Goal: Contribute content: Contribute content

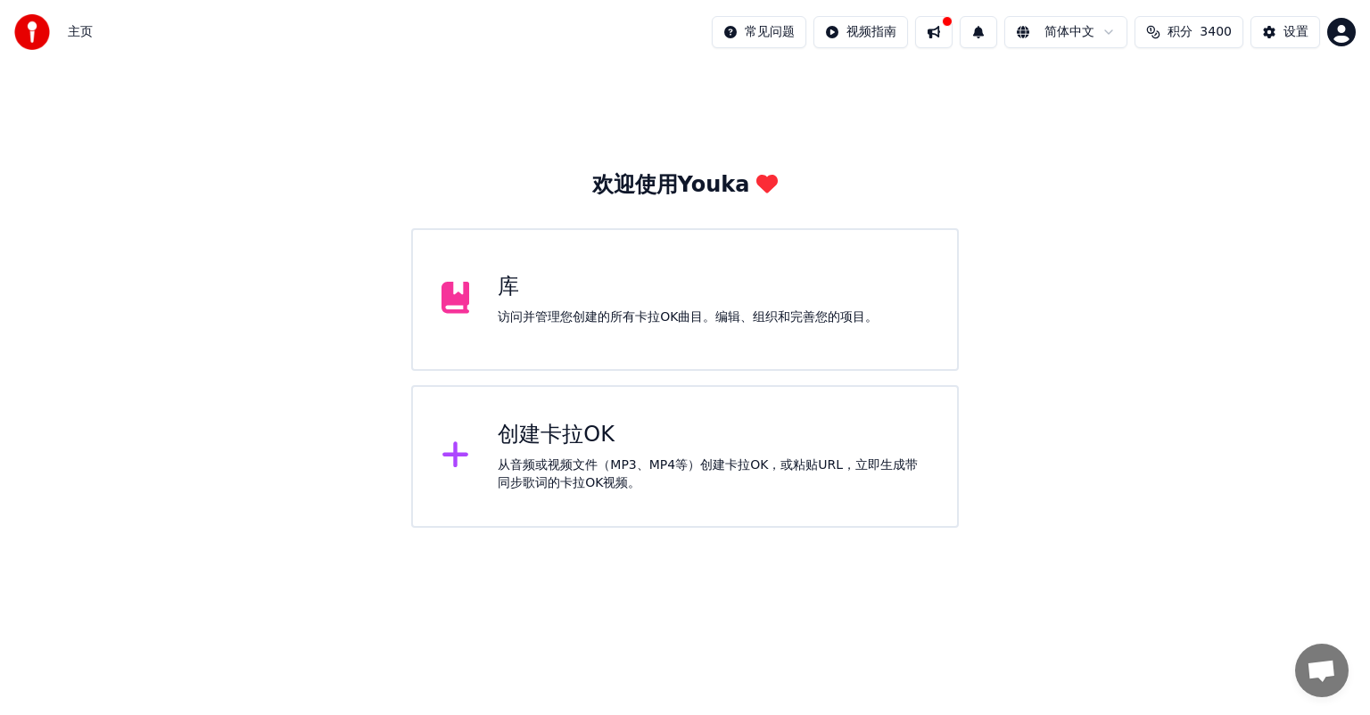
click at [549, 436] on div "创建卡拉OK" at bounding box center [713, 435] width 431 height 29
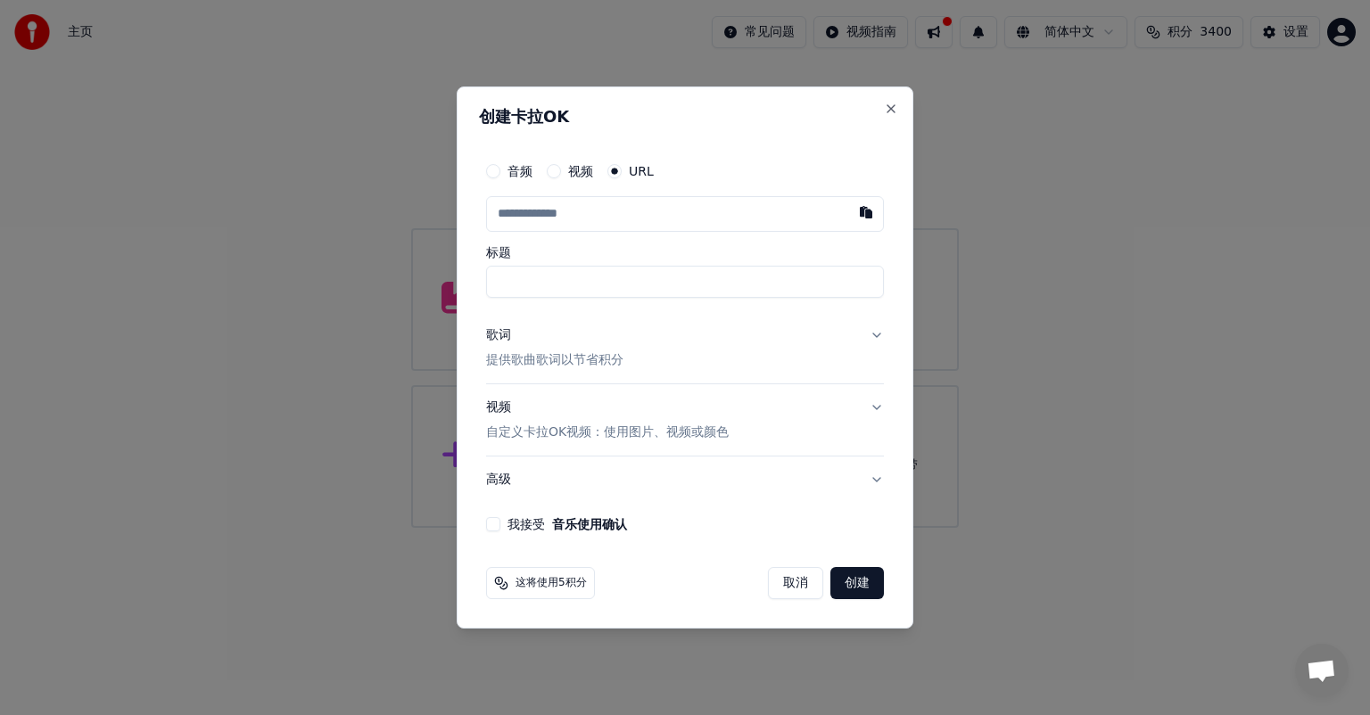
click at [860, 211] on button "button" at bounding box center [866, 212] width 36 height 32
type input "**********"
click at [493, 335] on div "歌词" at bounding box center [498, 335] width 25 height 18
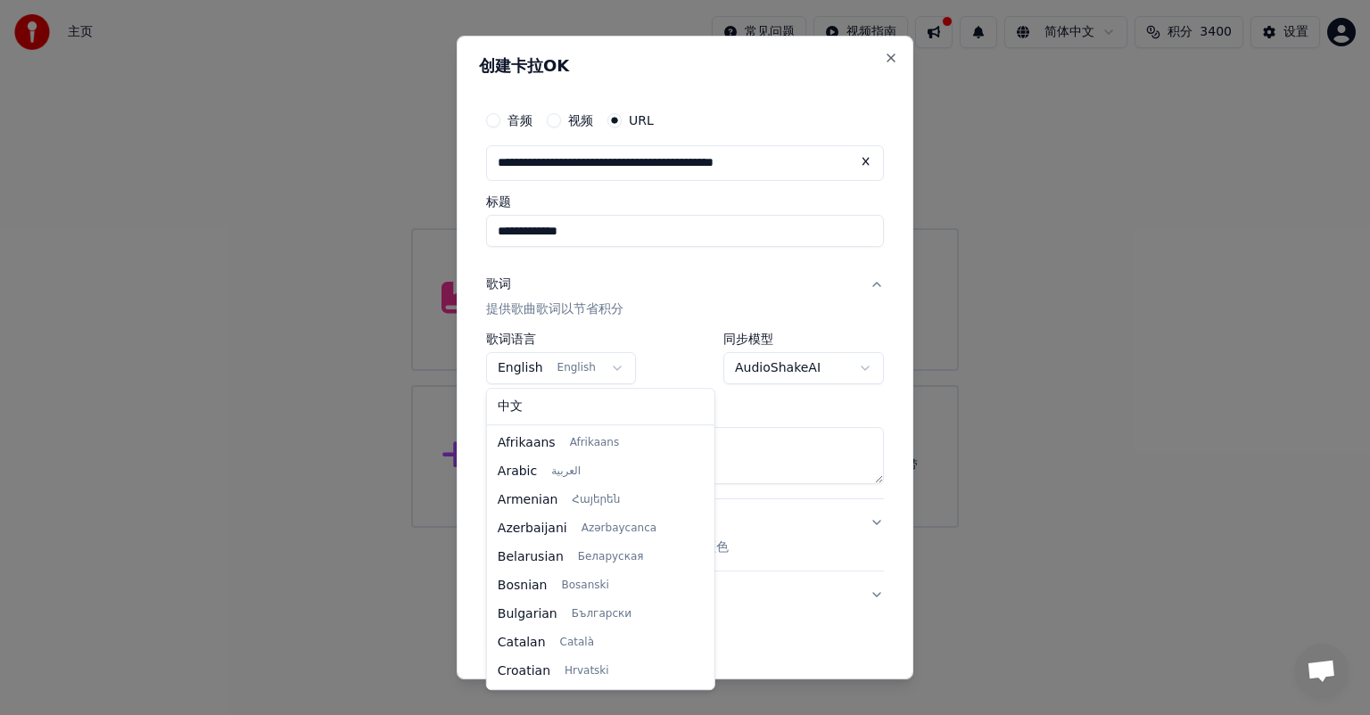
scroll to position [114, 0]
click at [610, 365] on body "**********" at bounding box center [685, 264] width 1370 height 528
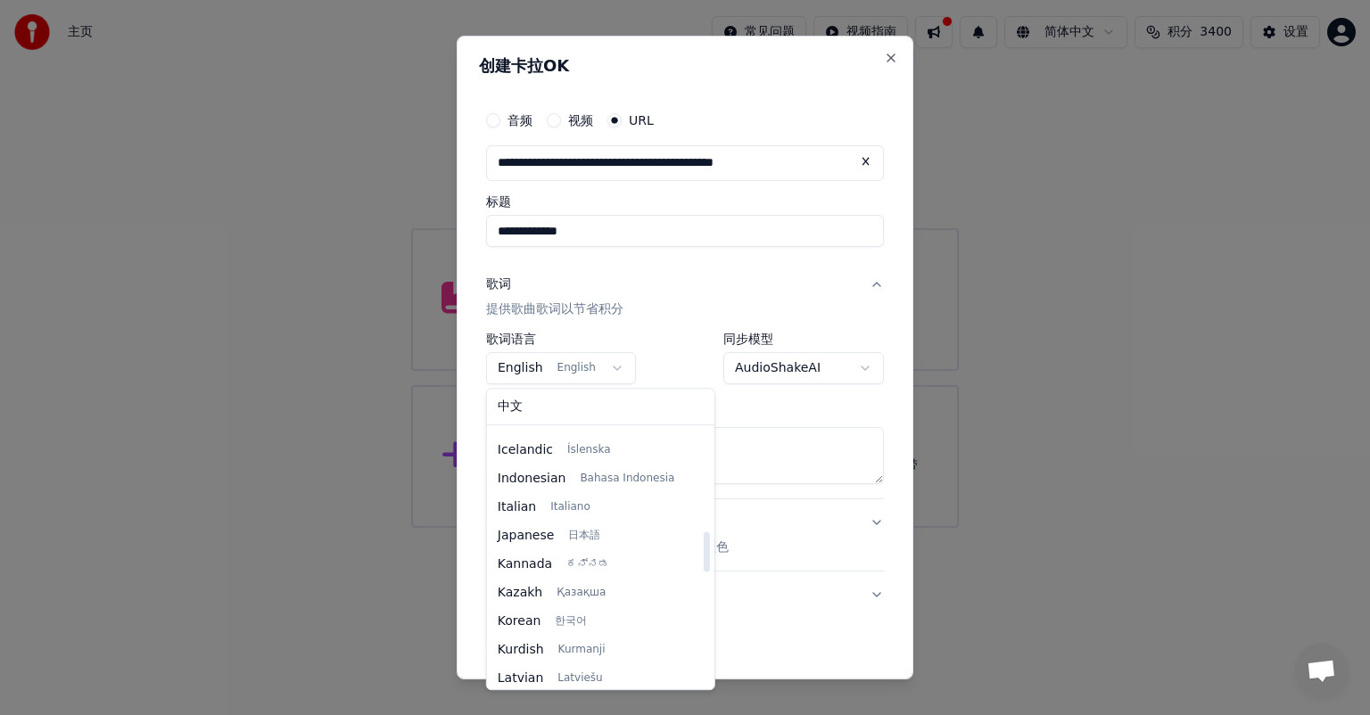
select select "**"
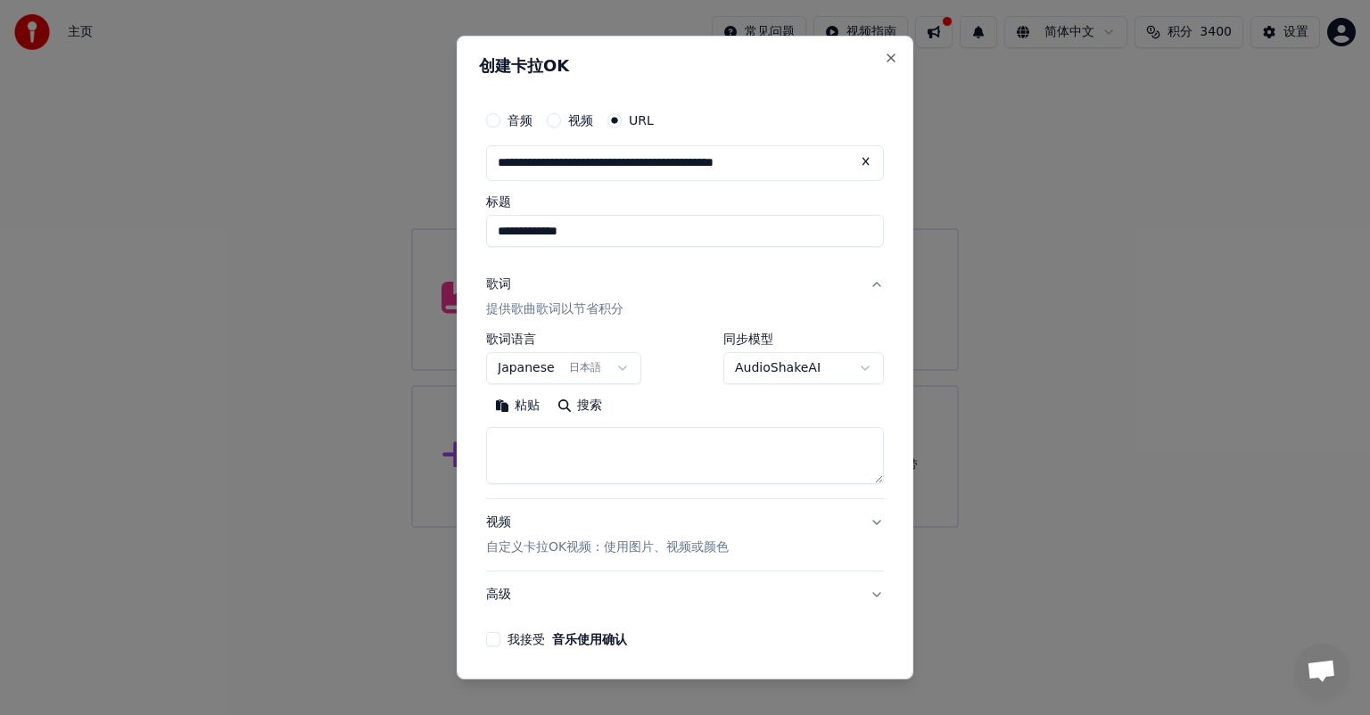
click at [490, 448] on textarea at bounding box center [685, 455] width 398 height 57
click at [506, 403] on button "粘贴" at bounding box center [517, 405] width 62 height 29
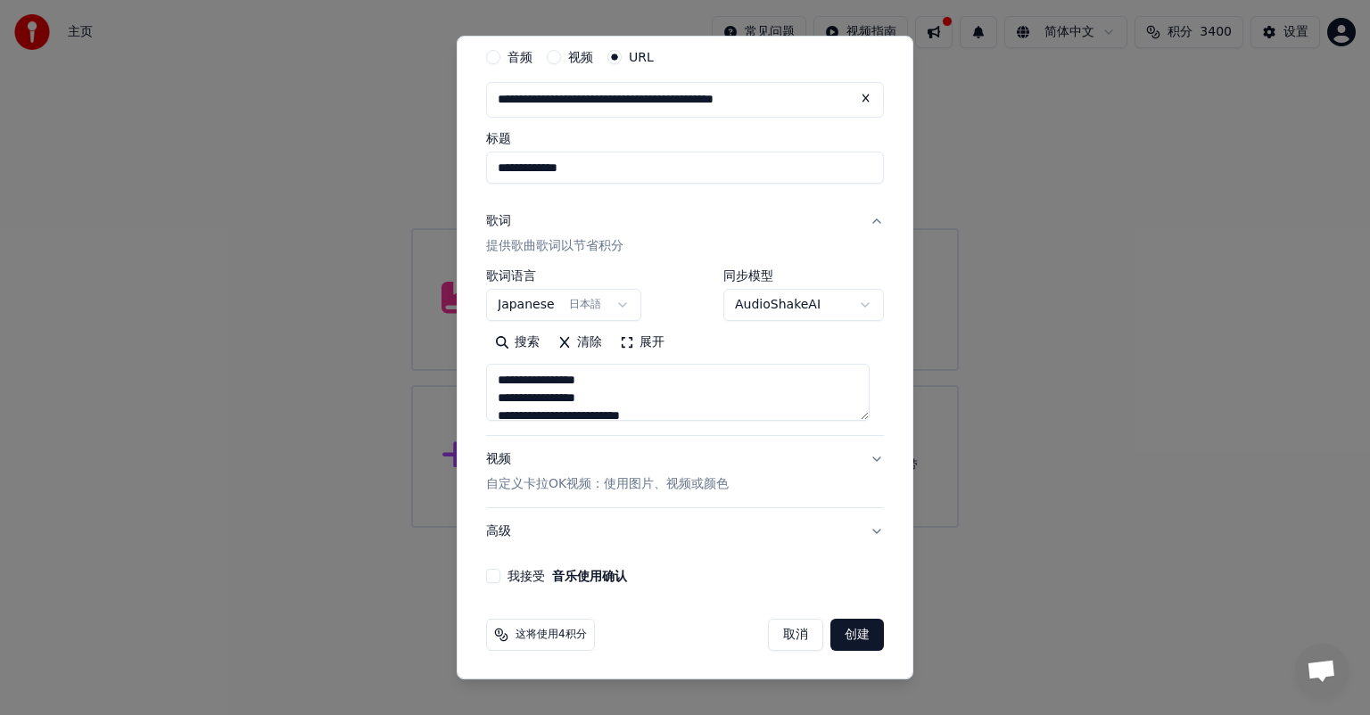
click at [843, 631] on button "创建" at bounding box center [857, 635] width 54 height 32
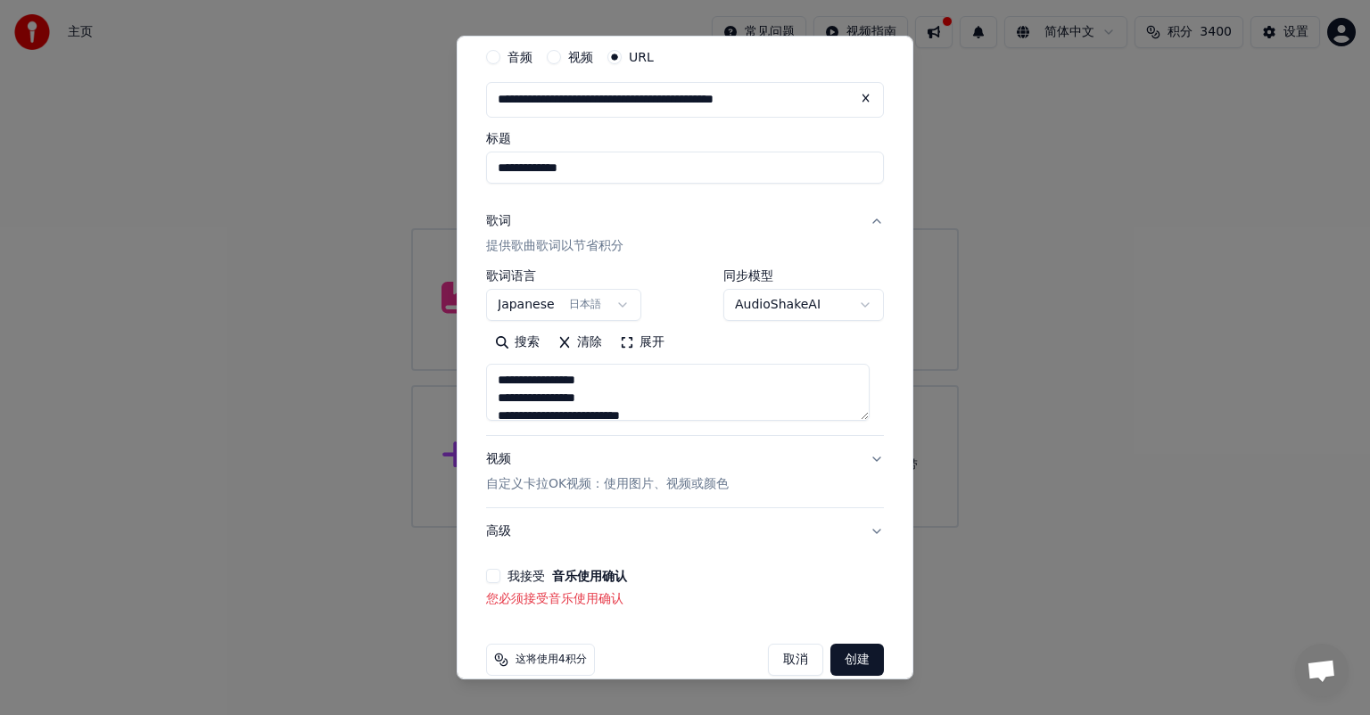
click at [493, 578] on button "我接受 音乐使用确认" at bounding box center [493, 576] width 14 height 14
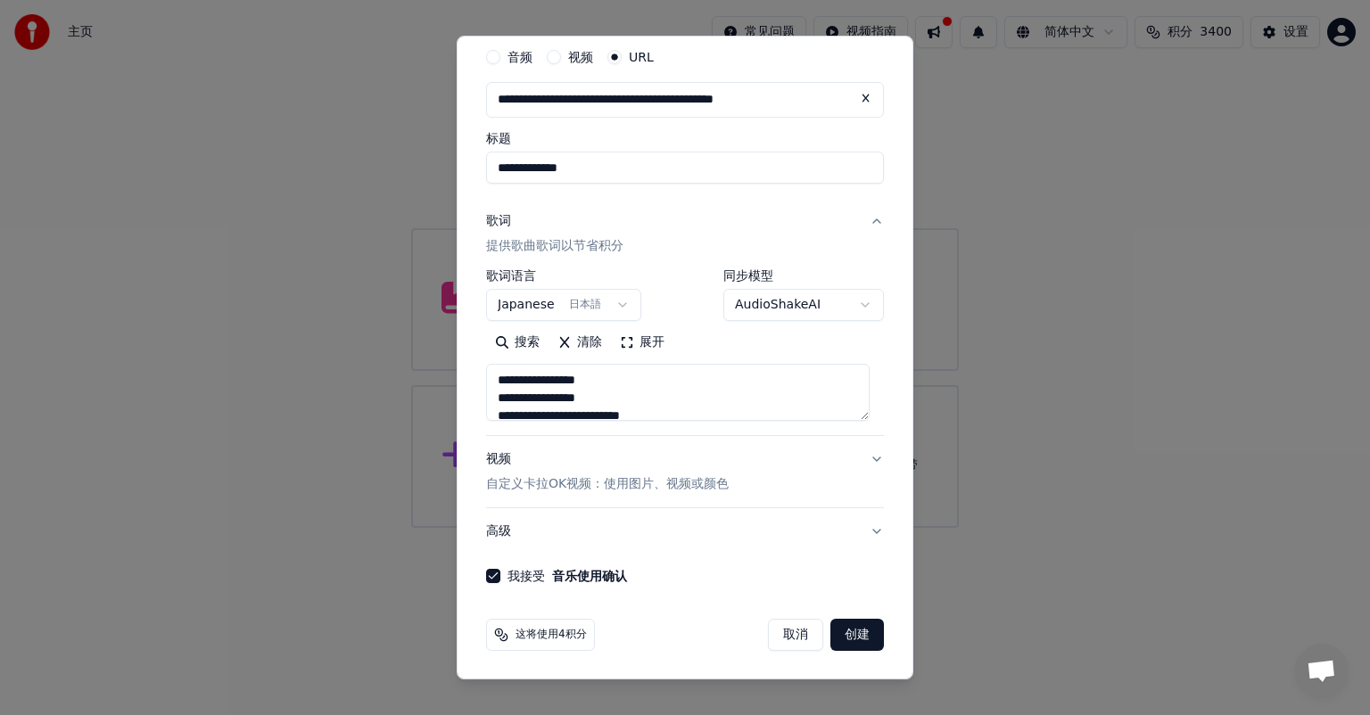
click at [834, 629] on button "创建" at bounding box center [857, 635] width 54 height 32
type textarea "**********"
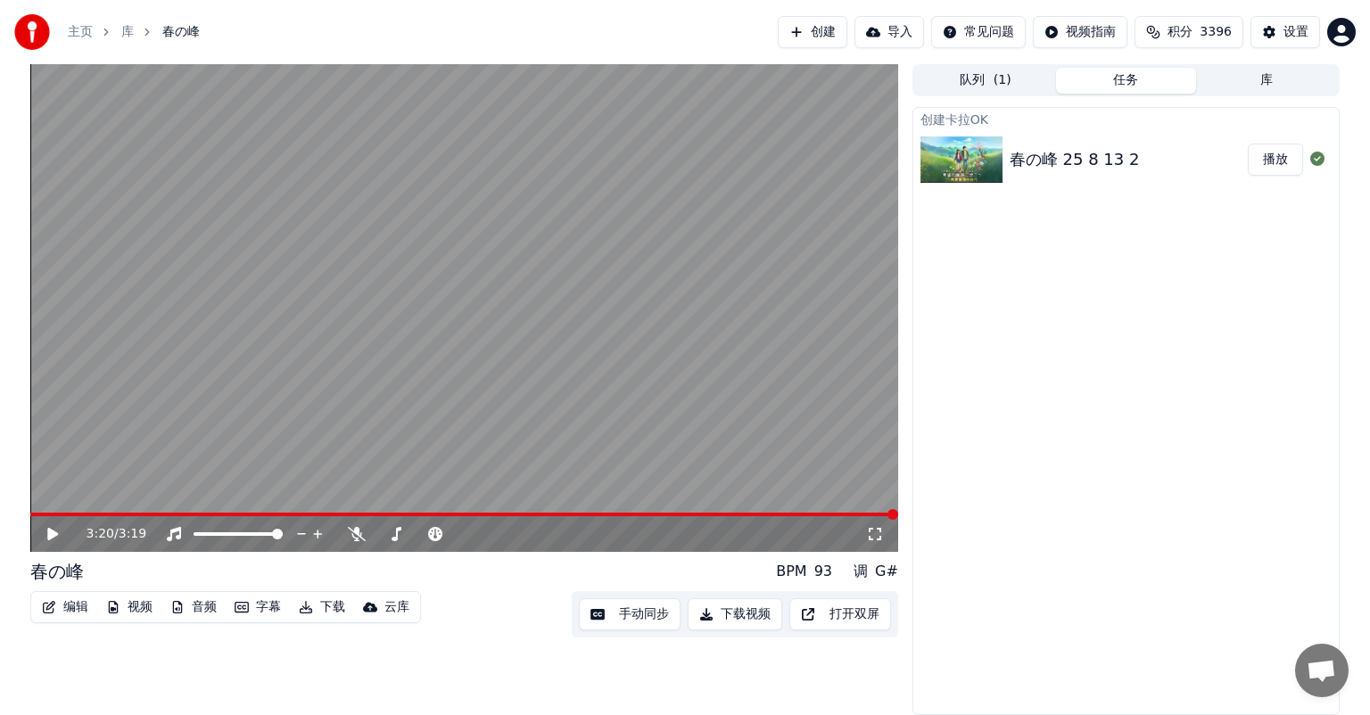
click at [1277, 159] on button "播放" at bounding box center [1274, 160] width 55 height 32
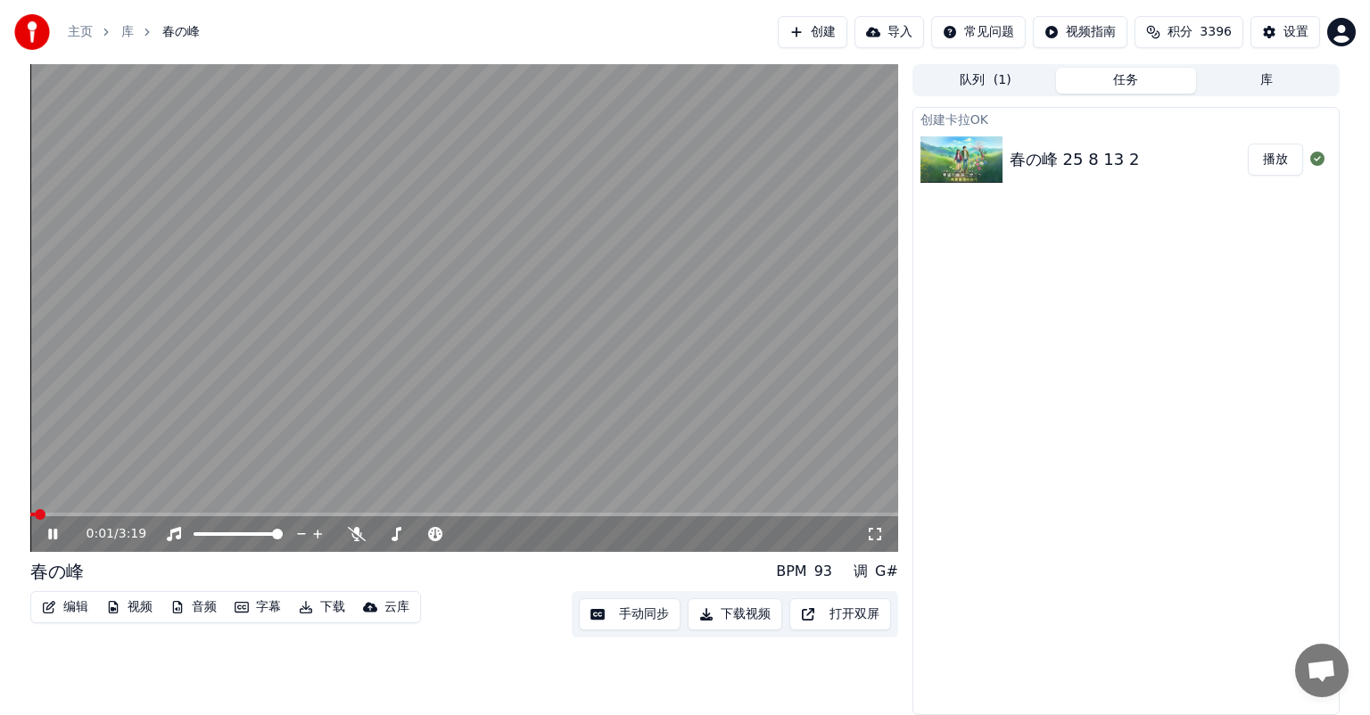
click at [33, 514] on span at bounding box center [32, 515] width 4 height 4
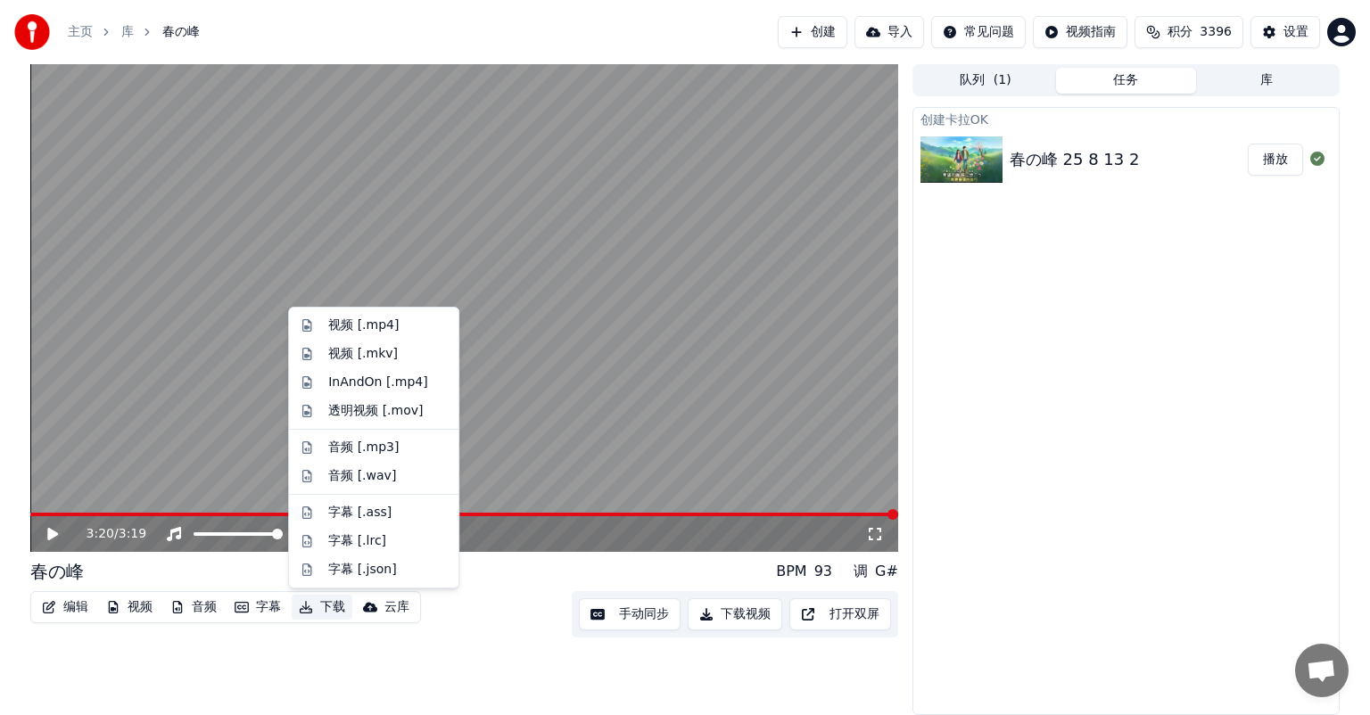
click at [307, 613] on button "下载" at bounding box center [322, 607] width 61 height 25
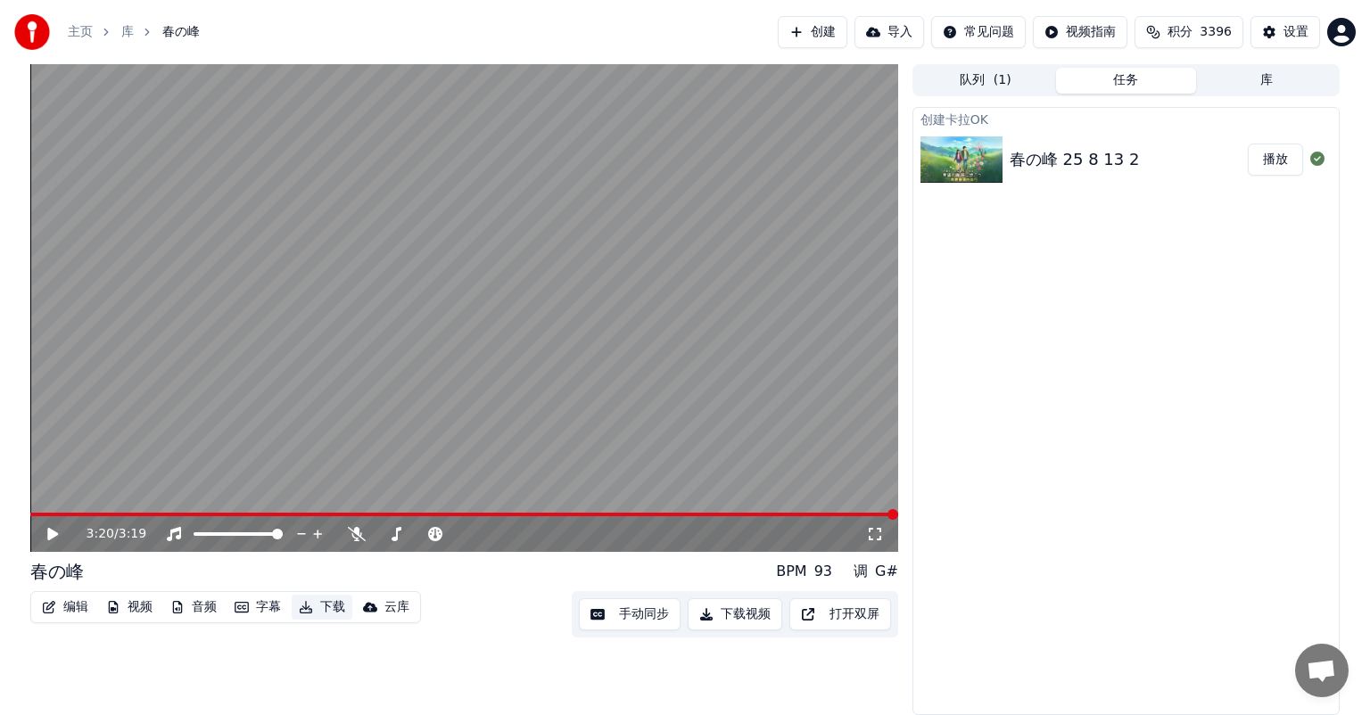
click at [330, 605] on button "下载" at bounding box center [322, 607] width 61 height 25
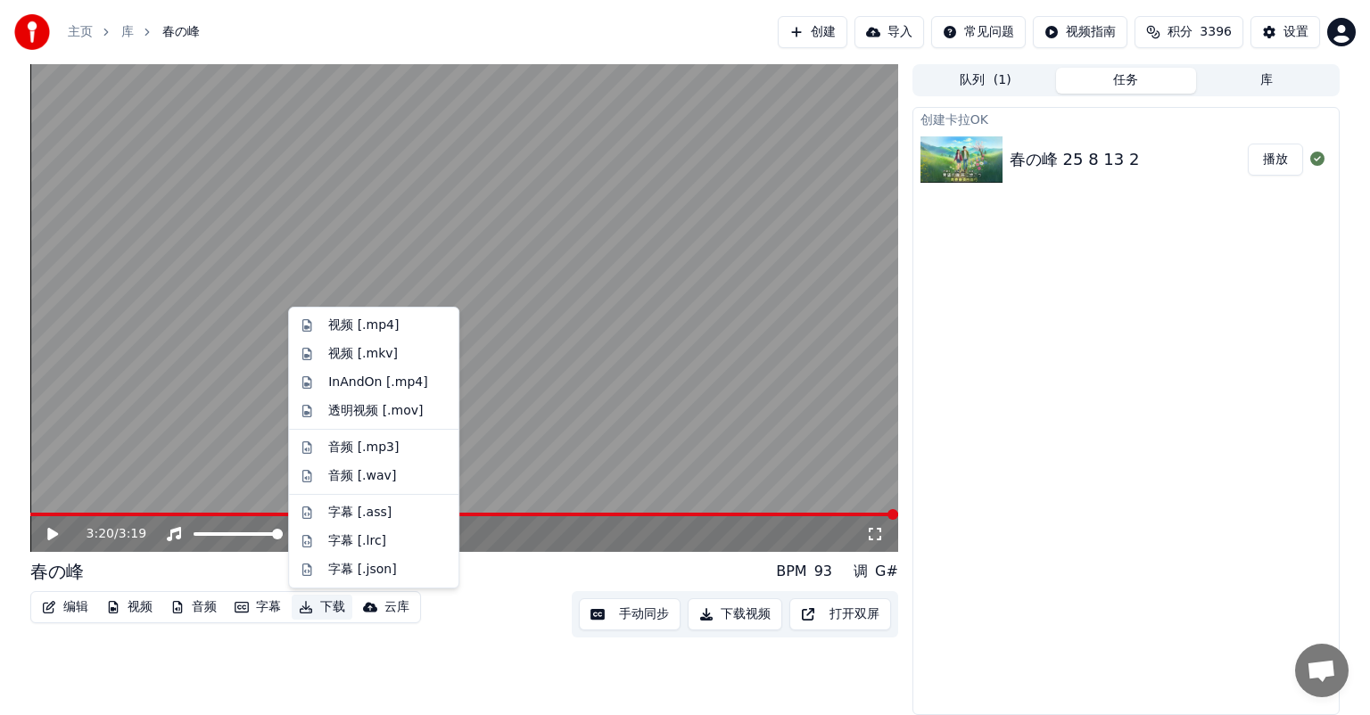
click at [328, 601] on button "下载" at bounding box center [322, 607] width 61 height 25
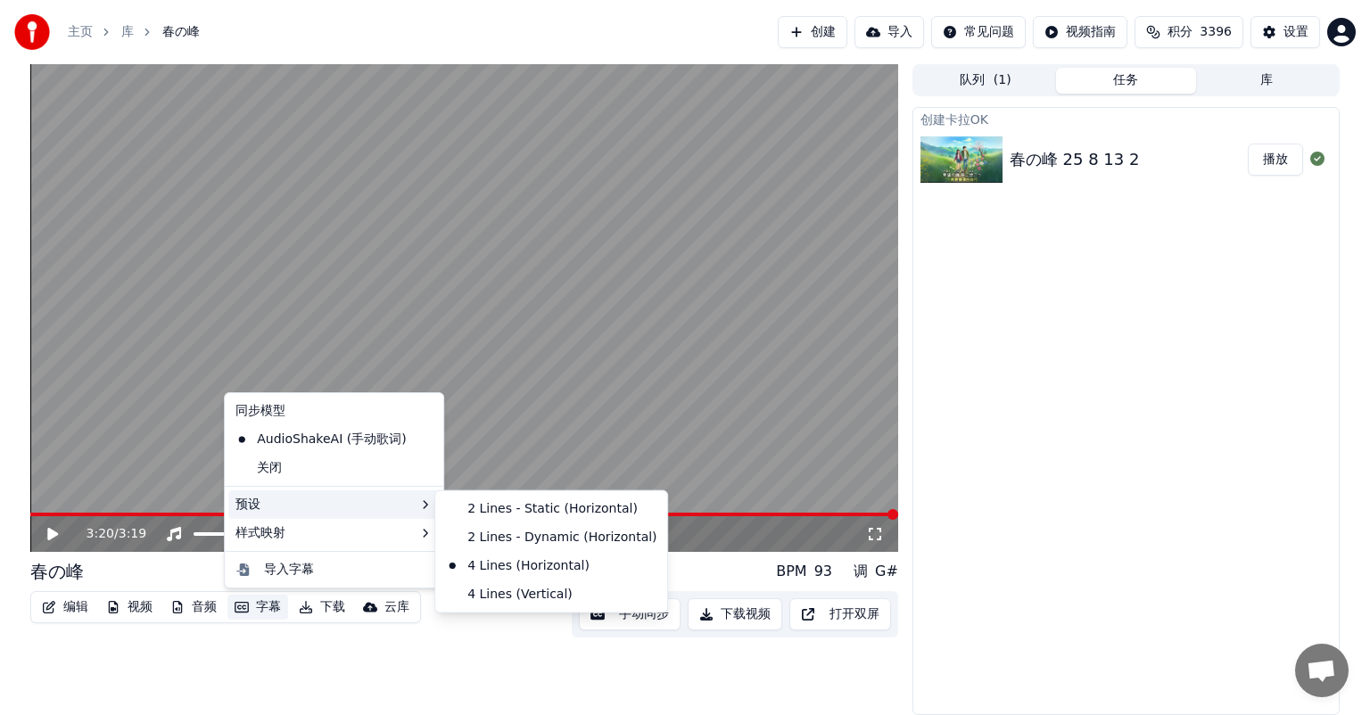
click at [271, 503] on div "预设" at bounding box center [333, 504] width 211 height 29
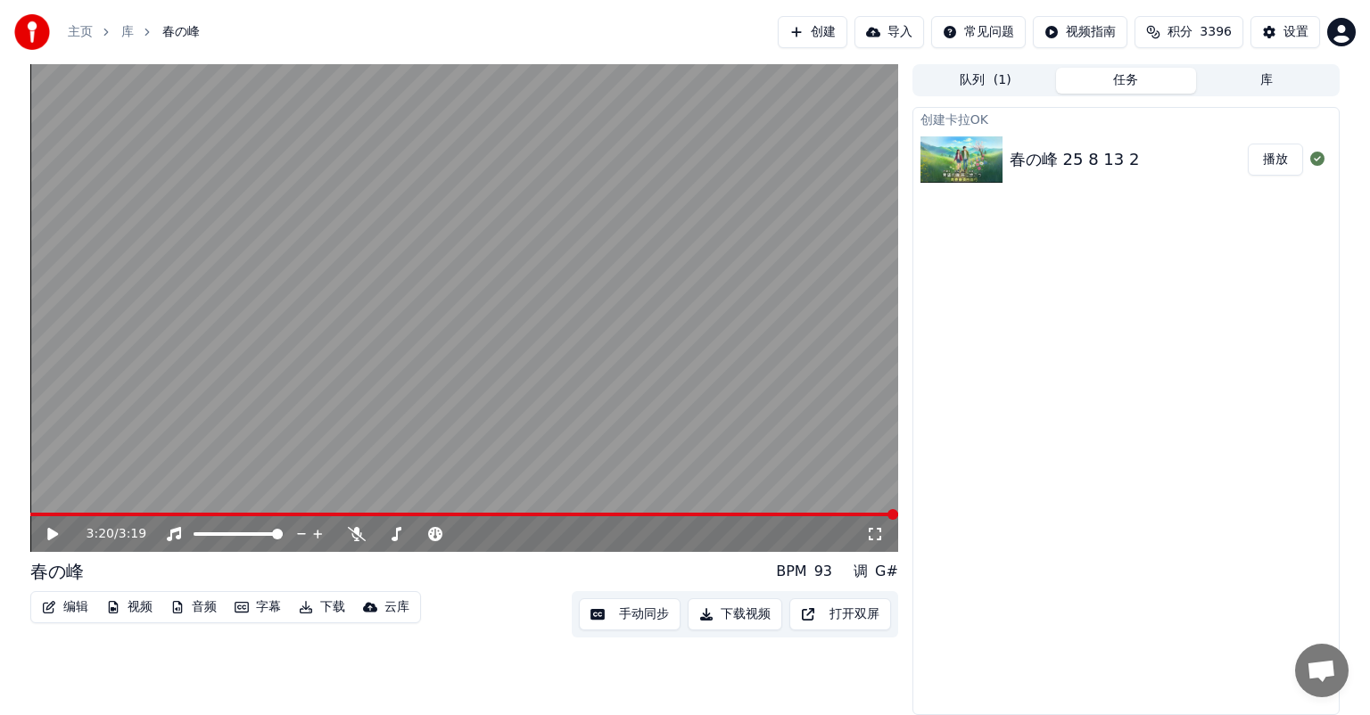
click at [1037, 163] on div "春の峰 25 8 13 2" at bounding box center [1074, 159] width 130 height 25
click at [1033, 163] on div "春の峰 25 8 13 2" at bounding box center [1074, 159] width 130 height 25
click at [44, 511] on video at bounding box center [464, 308] width 868 height 488
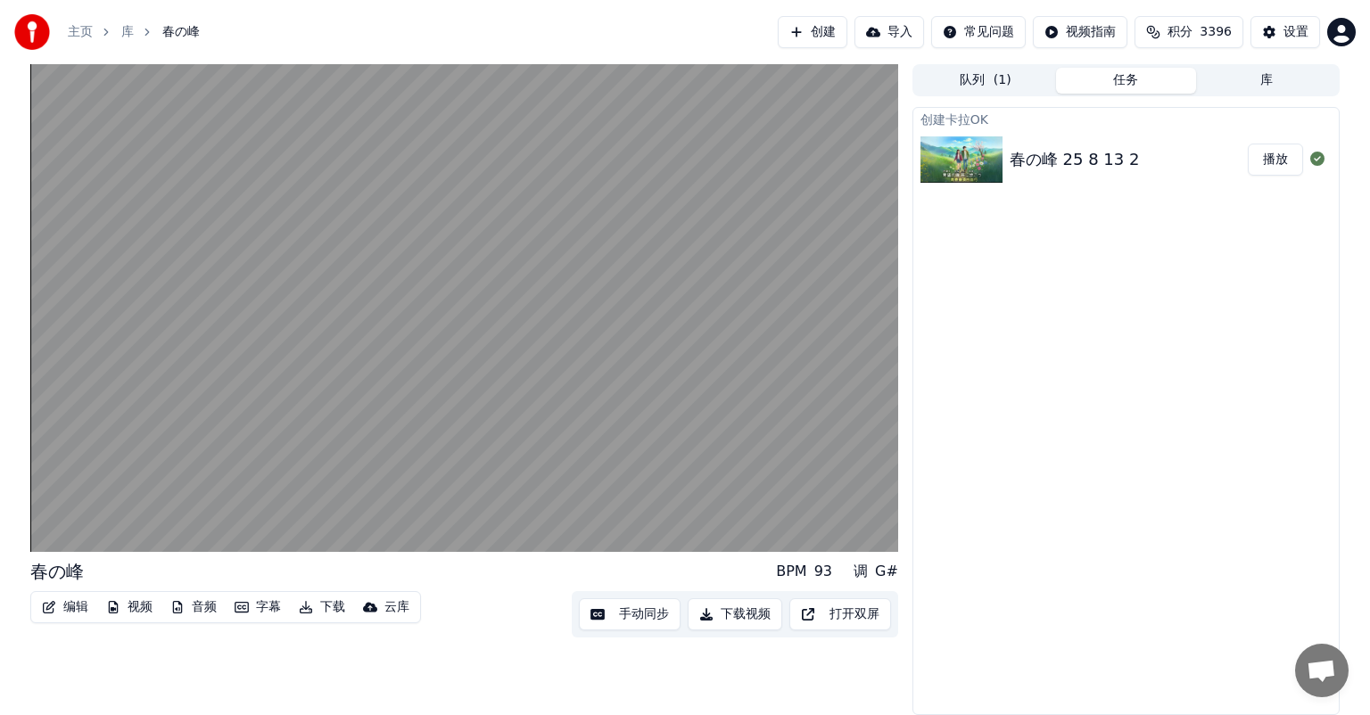
click at [721, 613] on button "下载视频" at bounding box center [734, 614] width 95 height 32
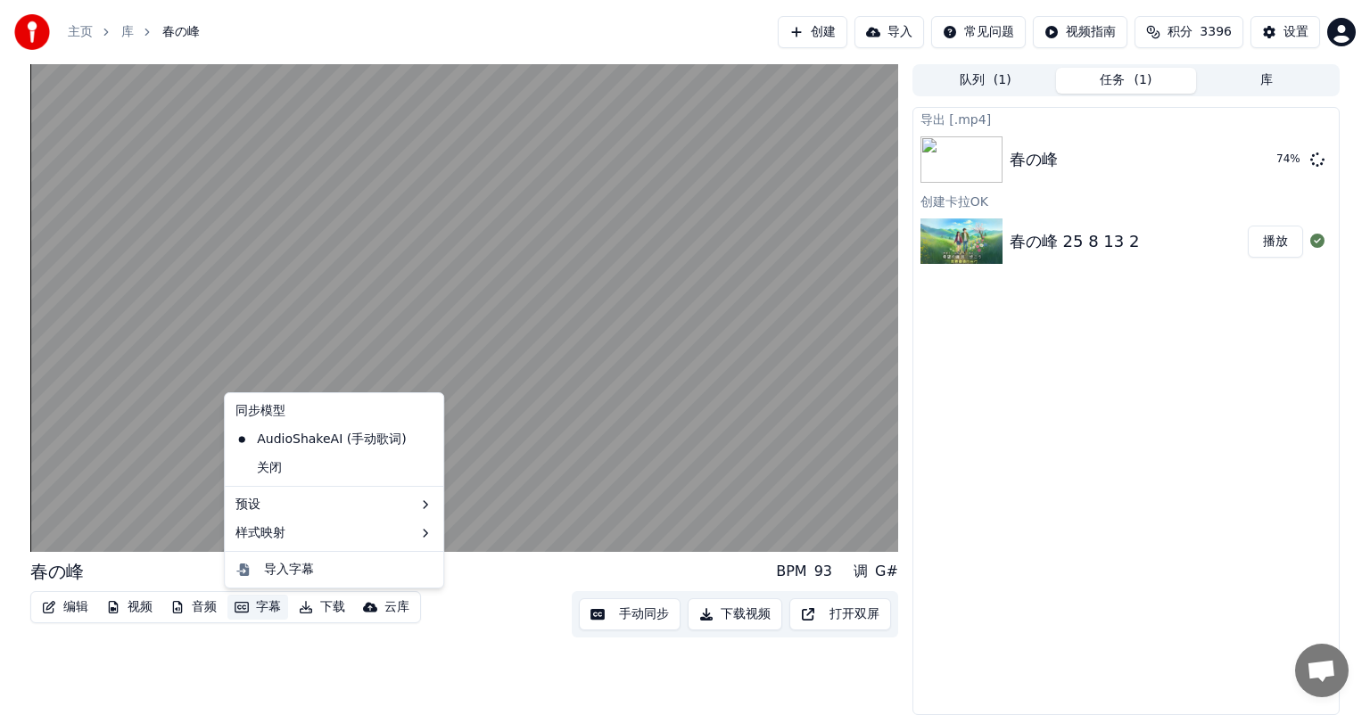
click at [246, 606] on icon "button" at bounding box center [242, 607] width 14 height 12
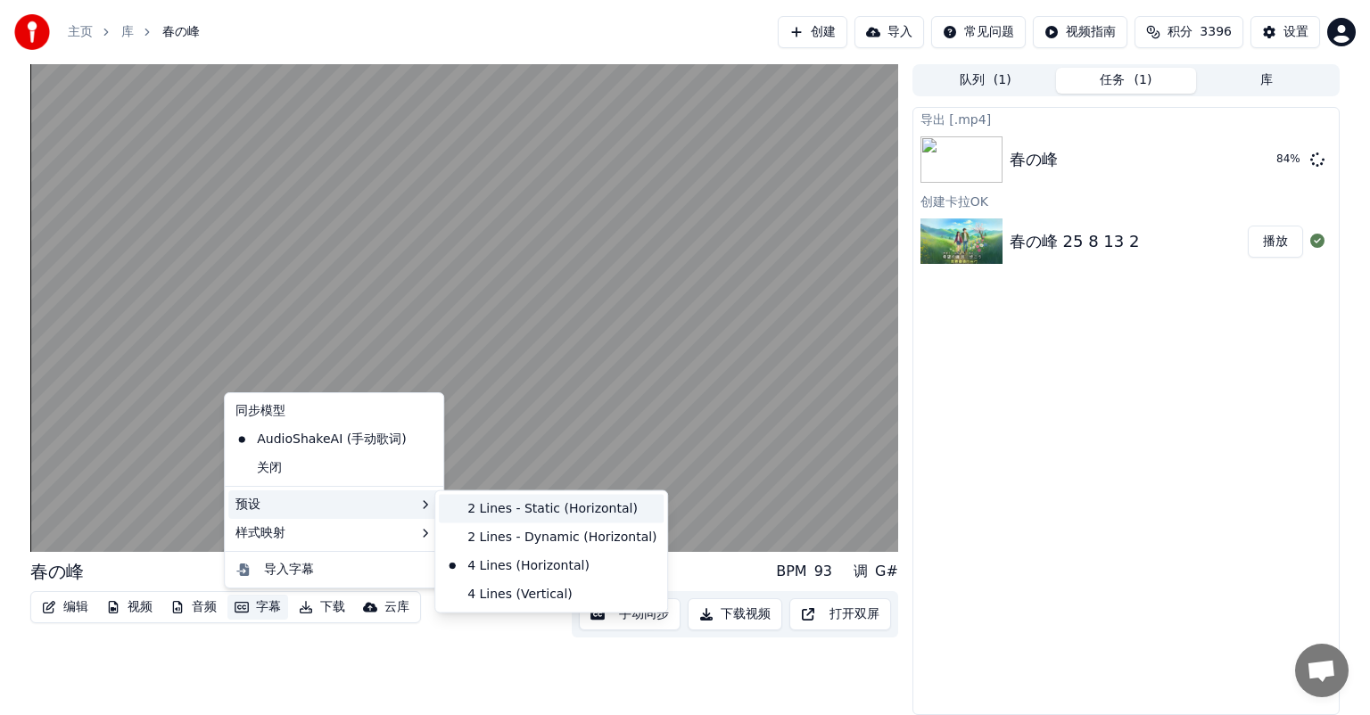
click at [487, 507] on div "2 Lines - Static (Horizontal)" at bounding box center [551, 509] width 225 height 29
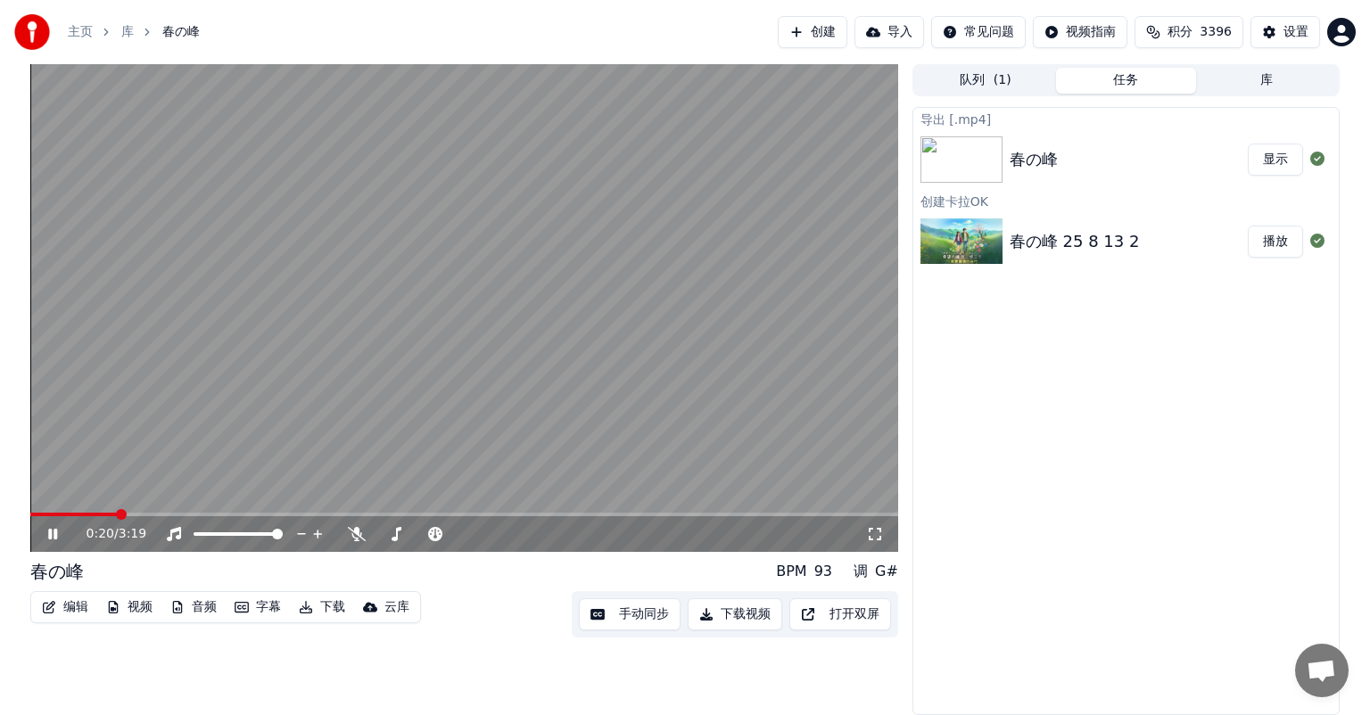
click at [117, 513] on span at bounding box center [73, 515] width 86 height 4
click at [52, 529] on icon at bounding box center [66, 534] width 42 height 14
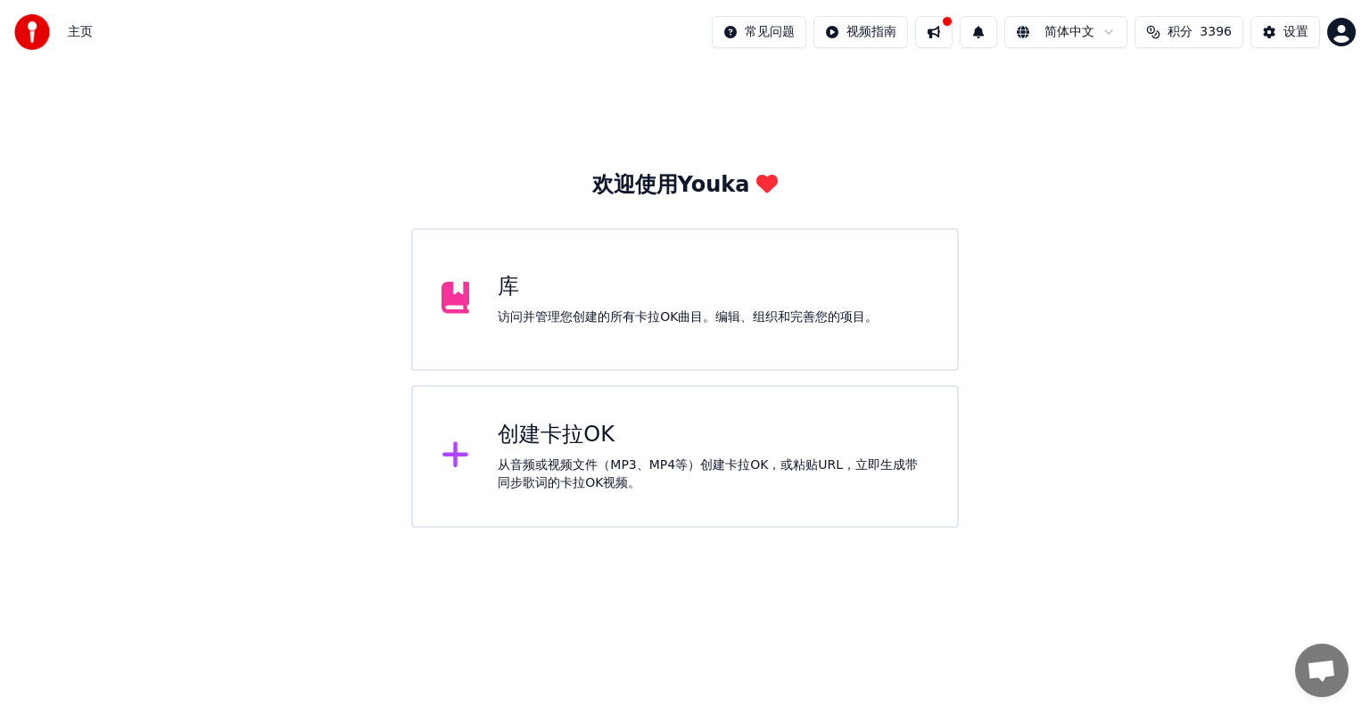
click at [524, 291] on div "库" at bounding box center [688, 287] width 380 height 29
